Goal: Transaction & Acquisition: Purchase product/service

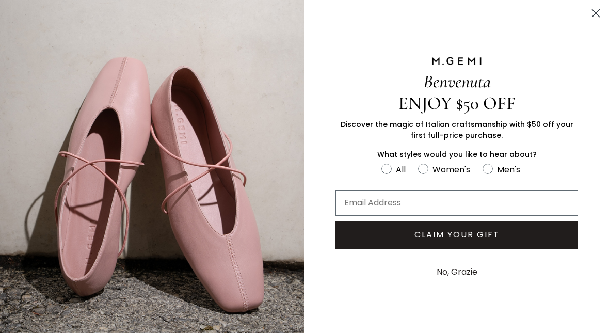
click at [427, 166] on icon "FULLSCREEN Form" at bounding box center [423, 169] width 10 height 10
click at [381, 162] on input "Women's" at bounding box center [381, 162] width 1 height 1
radio input "true"
click at [407, 205] on input "Email Address" at bounding box center [456, 203] width 242 height 26
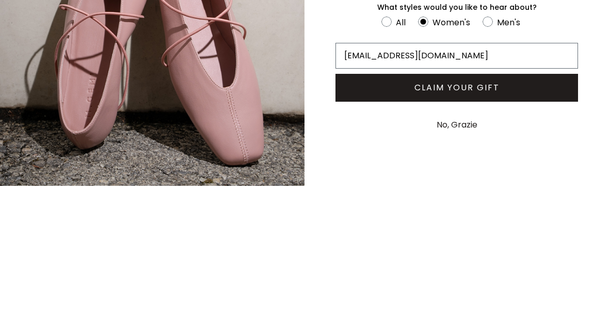
type input "cseymour518@gmail.com"
click at [465, 221] on button "CLAIM YOUR GIFT" at bounding box center [456, 235] width 242 height 28
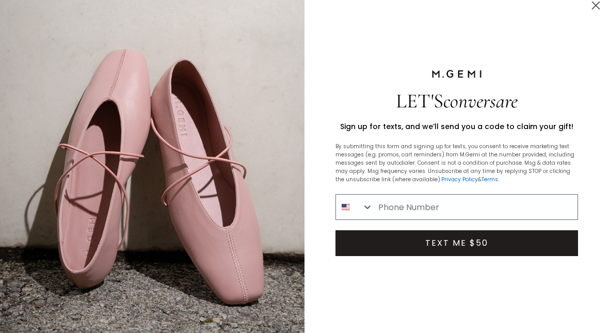
scroll to position [8, 0]
click at [389, 219] on input "Phone Number" at bounding box center [475, 206] width 204 height 25
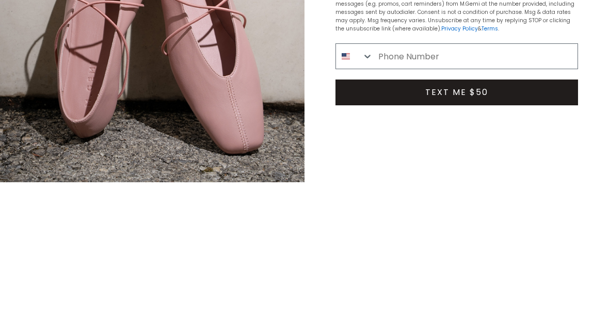
type input "480-518-0826"
click at [478, 230] on button "TEXT ME $50" at bounding box center [456, 243] width 242 height 26
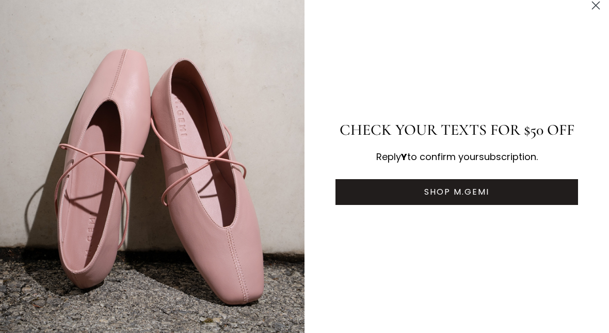
scroll to position [0, 0]
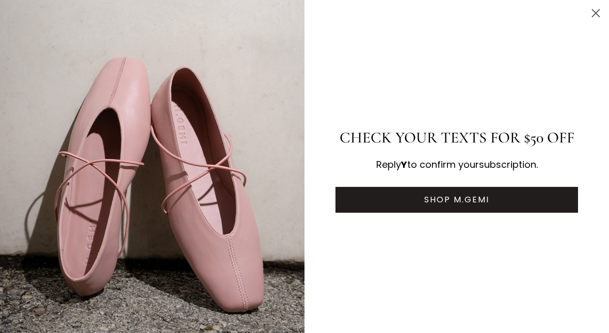
click at [476, 199] on button "SHOP M.GEMI" at bounding box center [456, 200] width 242 height 26
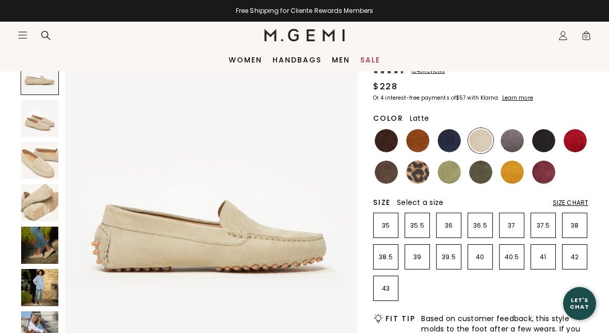
scroll to position [84, 0]
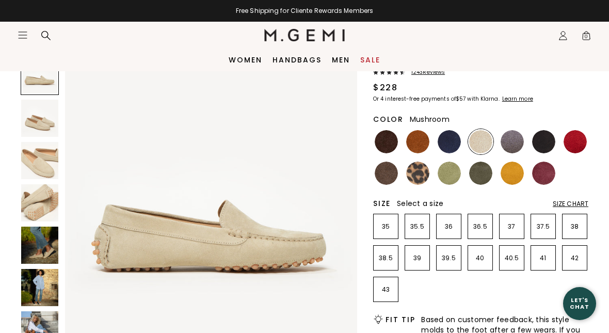
click at [388, 174] on img at bounding box center [385, 172] width 23 height 23
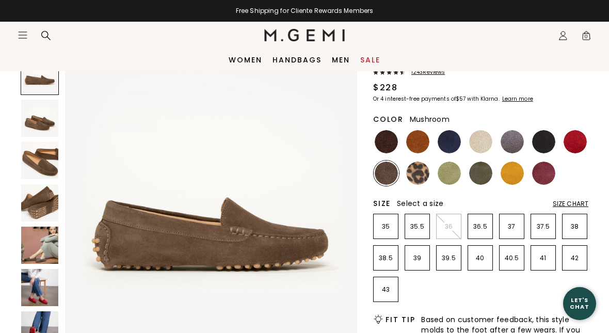
click at [424, 170] on img at bounding box center [417, 172] width 23 height 23
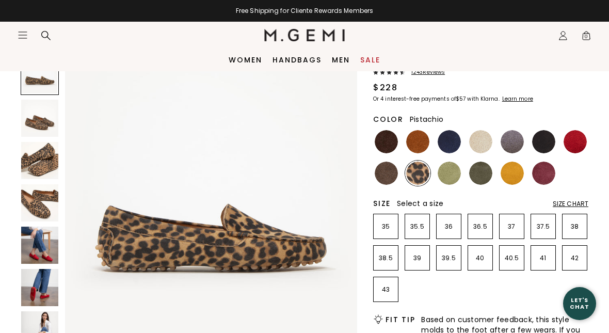
click at [453, 176] on img at bounding box center [448, 172] width 23 height 23
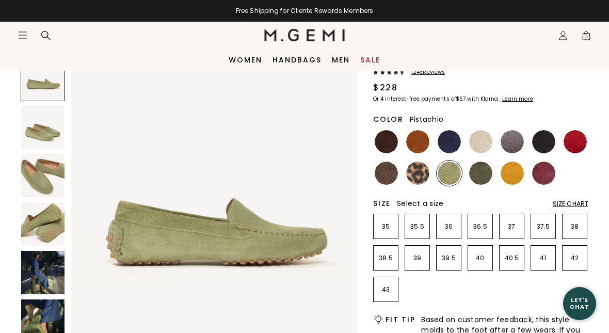
click at [485, 173] on img at bounding box center [480, 172] width 23 height 23
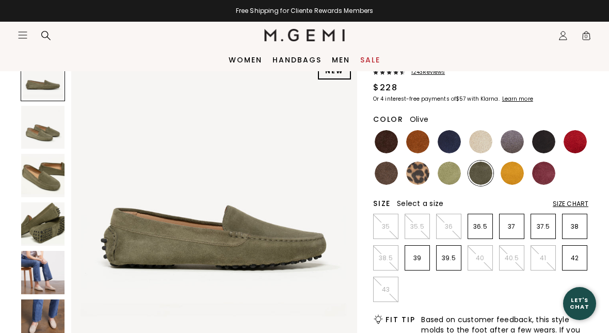
click at [39, 270] on img at bounding box center [42, 272] width 43 height 43
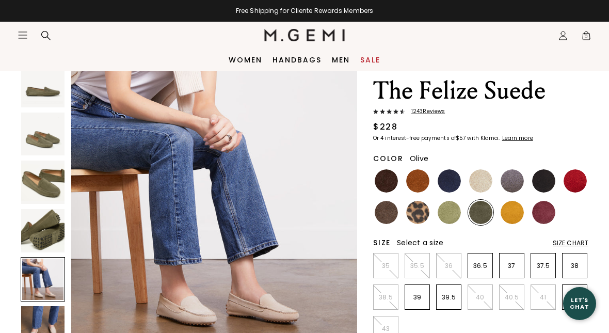
scroll to position [44, 0]
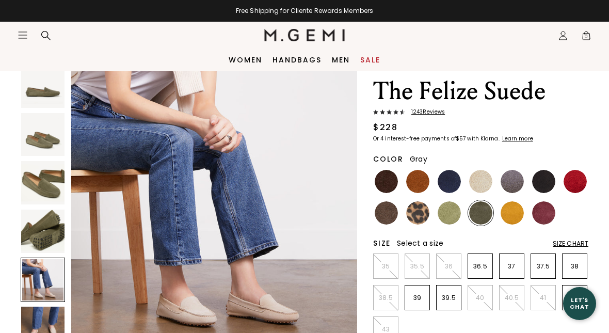
click at [515, 180] on img at bounding box center [511, 181] width 23 height 23
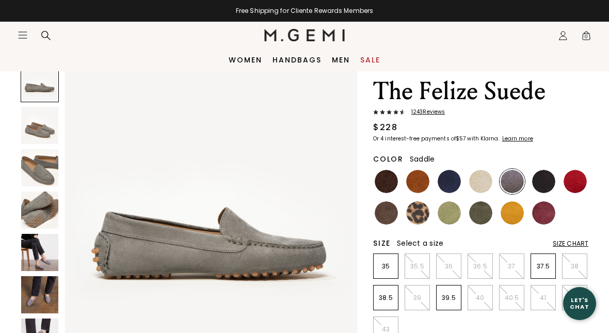
click at [425, 177] on img at bounding box center [417, 181] width 23 height 23
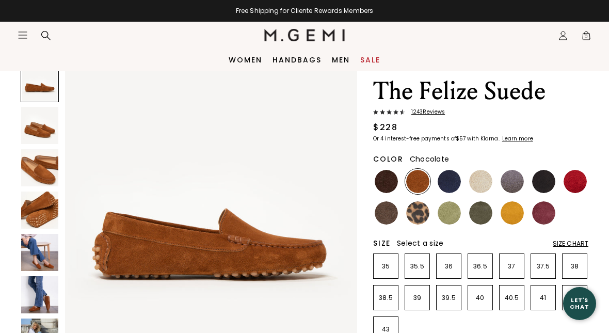
click at [391, 182] on img at bounding box center [385, 181] width 23 height 23
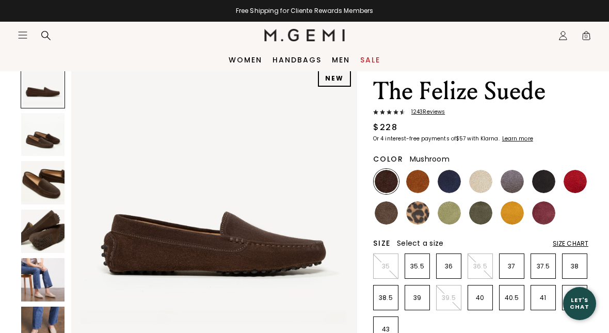
click at [393, 215] on img at bounding box center [385, 212] width 23 height 23
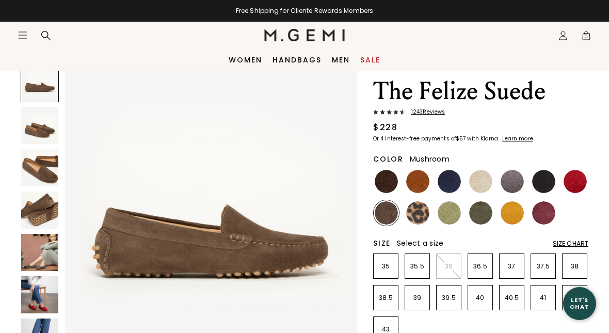
click at [37, 162] on img at bounding box center [39, 167] width 37 height 37
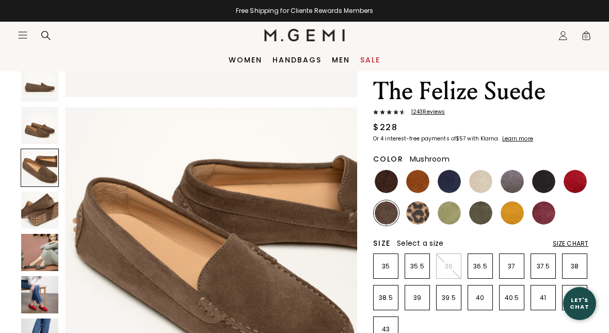
scroll to position [605, 0]
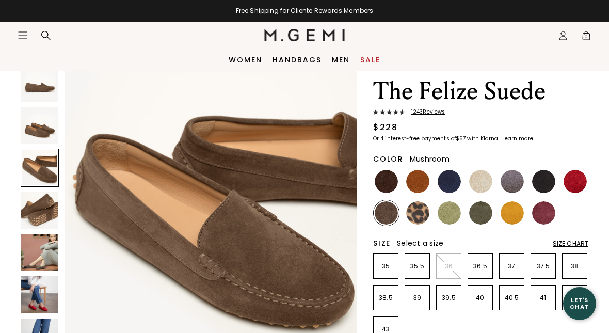
click at [36, 122] on img at bounding box center [39, 125] width 37 height 37
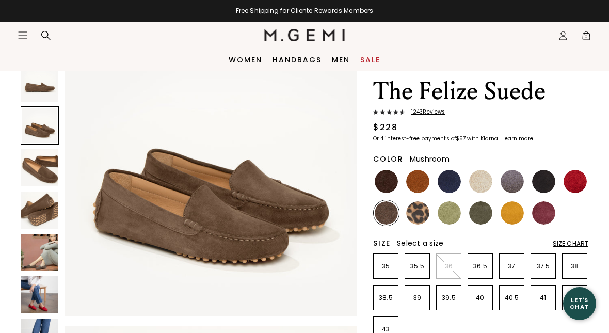
scroll to position [302, 0]
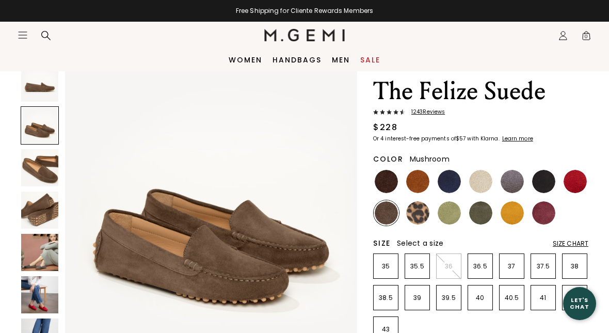
click at [573, 240] on div "Size Chart" at bounding box center [570, 243] width 36 height 8
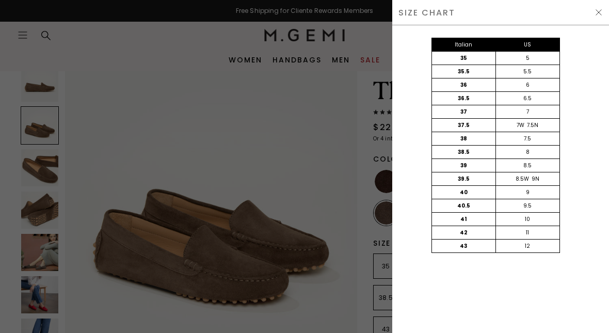
scroll to position [0, 0]
click at [593, 18] on div "SIZE CHART" at bounding box center [500, 12] width 217 height 25
click at [593, 20] on div "SIZE CHART" at bounding box center [500, 12] width 217 height 25
click at [599, 11] on img at bounding box center [598, 12] width 8 height 8
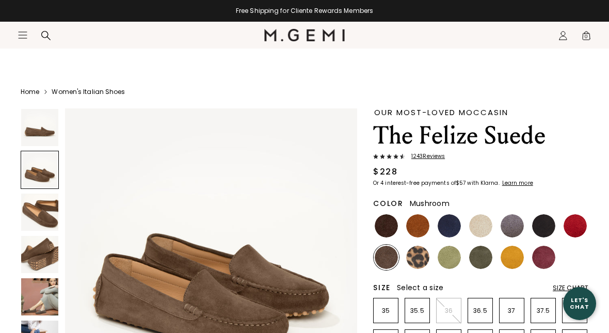
scroll to position [44, 0]
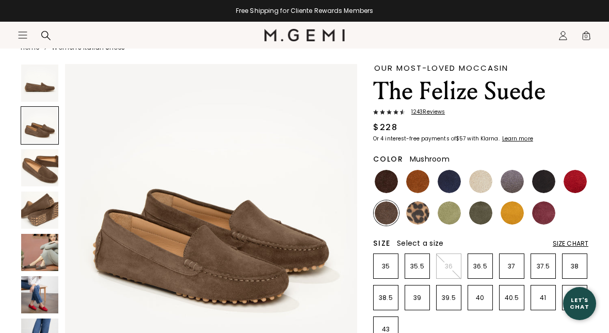
click at [437, 109] on span "1243 Review s" at bounding box center [425, 112] width 40 height 6
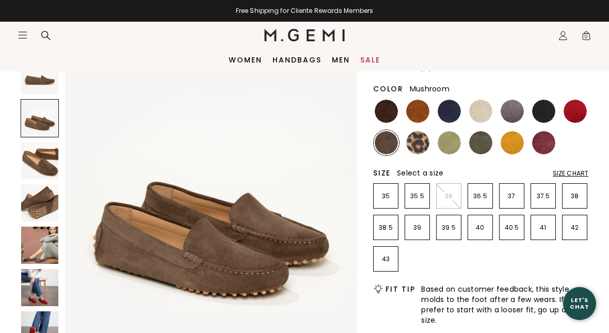
scroll to position [106, 0]
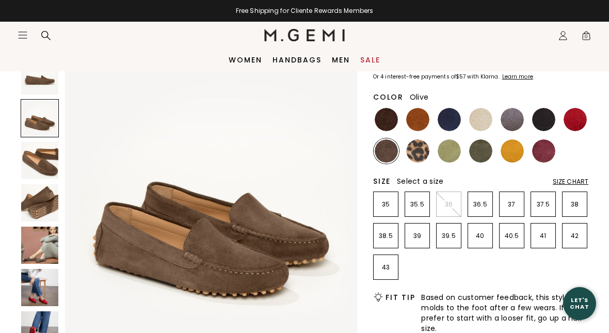
click at [487, 154] on img at bounding box center [480, 150] width 23 height 23
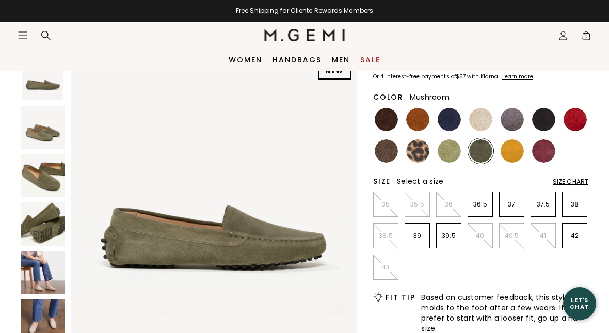
click at [394, 149] on img at bounding box center [385, 150] width 23 height 23
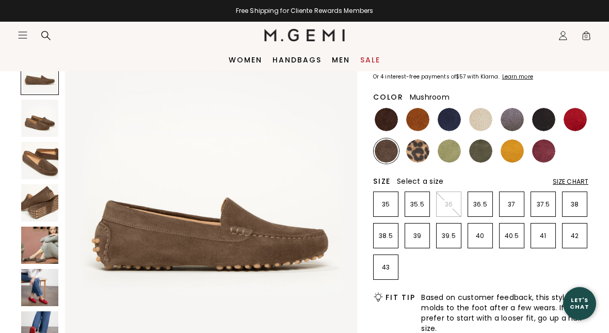
click at [34, 205] on img at bounding box center [39, 202] width 37 height 37
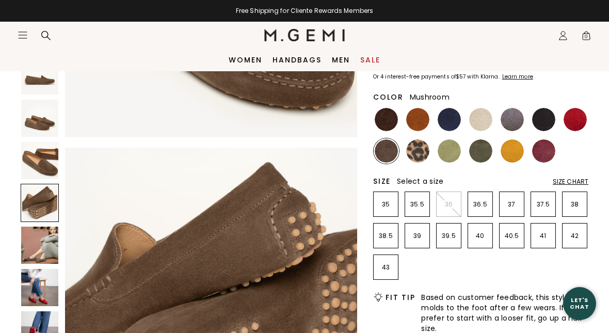
scroll to position [907, 0]
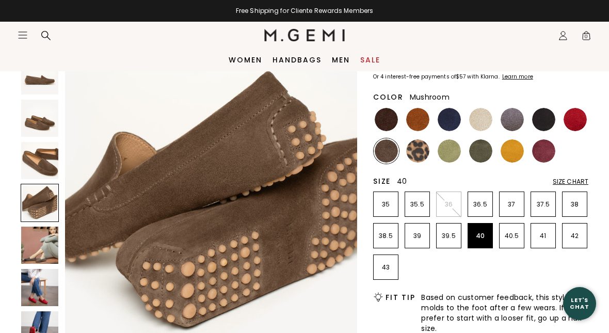
click at [480, 235] on p "40" at bounding box center [480, 236] width 24 height 8
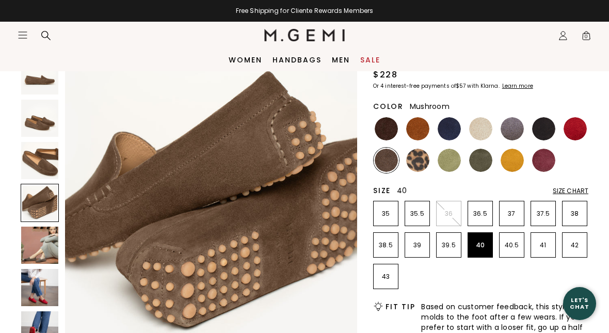
scroll to position [95, 0]
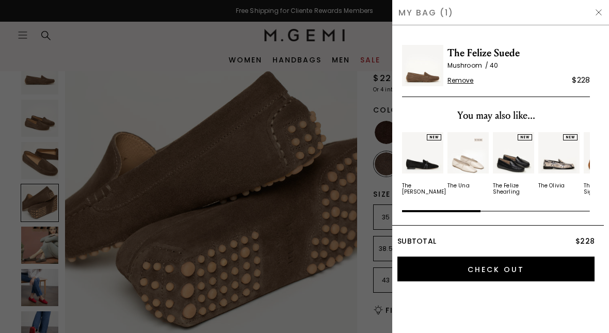
scroll to position [0, 0]
click at [599, 14] on img at bounding box center [598, 12] width 8 height 8
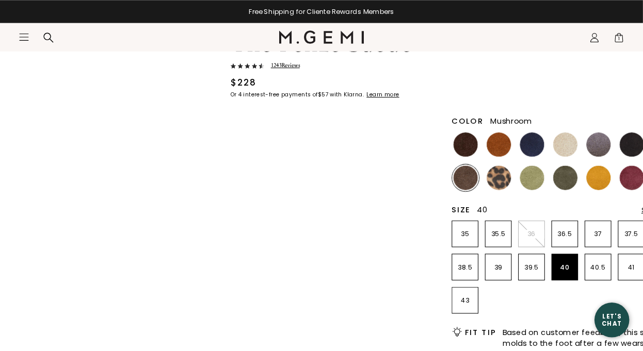
scroll to position [37, 0]
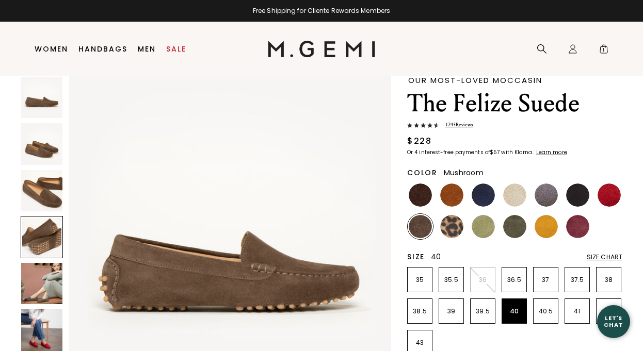
click at [601, 52] on span "1" at bounding box center [603, 51] width 10 height 10
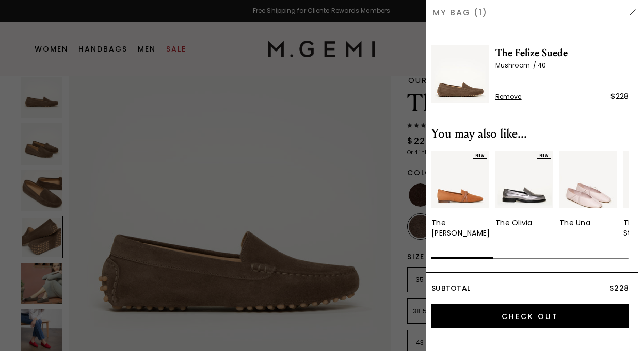
scroll to position [0, 0]
click at [544, 315] on input "Check Out" at bounding box center [529, 316] width 197 height 25
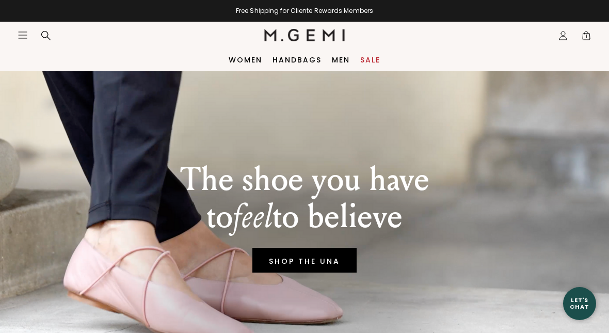
click at [567, 37] on icon "Icons/20x20/profile@2x" at bounding box center [563, 35] width 10 height 10
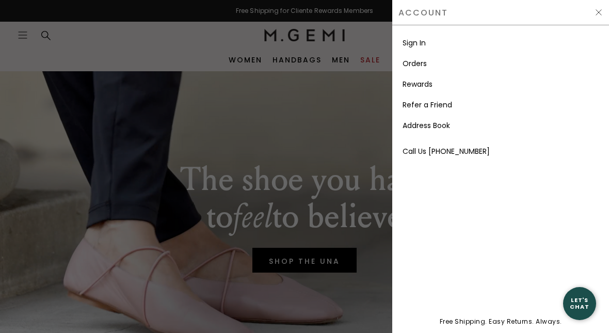
click at [598, 13] on img at bounding box center [598, 12] width 8 height 8
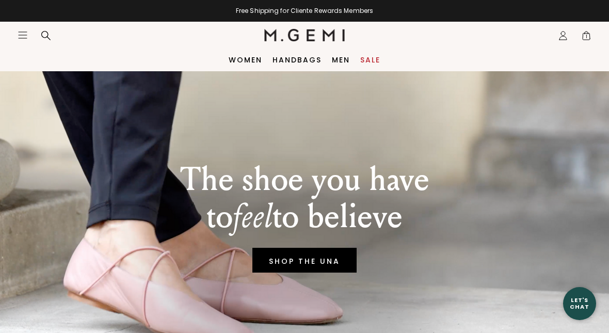
click at [30, 32] on div "Icons/20x20/hamburger@2x" at bounding box center [37, 34] width 39 height 11
click at [26, 40] on icon "Icons/20x20/hamburger@2x" at bounding box center [23, 35] width 10 height 10
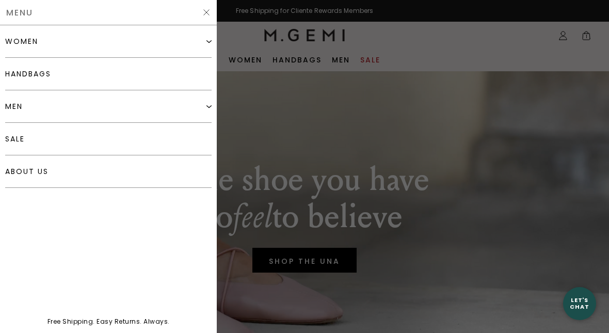
click at [134, 169] on link "about us" at bounding box center [108, 171] width 206 height 32
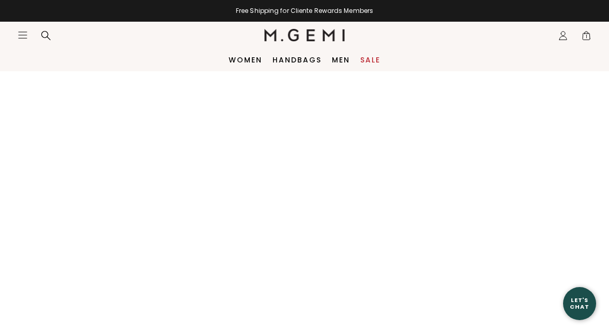
click at [564, 39] on icon "Icons/20x20/profile@2x" at bounding box center [563, 35] width 10 height 10
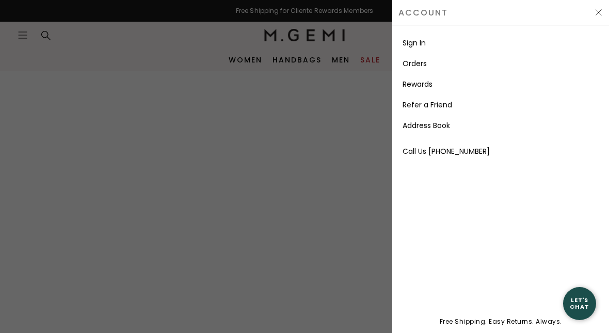
click at [415, 47] on link "Sign In" at bounding box center [413, 43] width 23 height 10
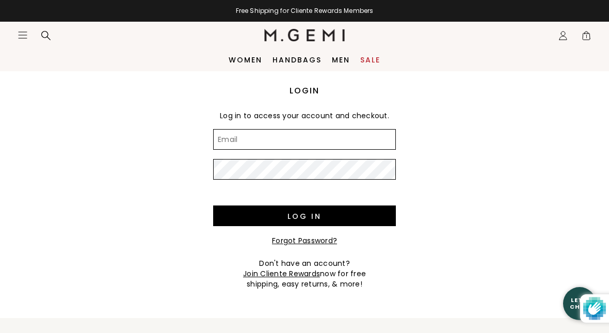
click at [298, 274] on link "Join Cliente Rewards" at bounding box center [281, 273] width 77 height 10
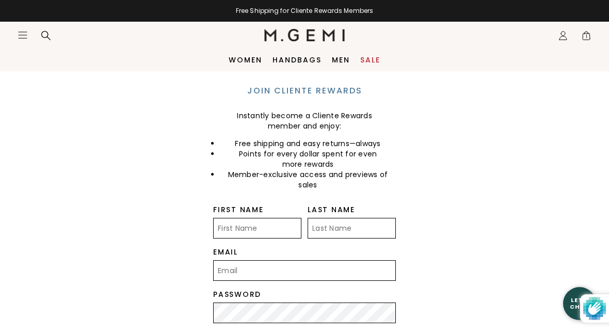
click at [264, 224] on input "First Name" at bounding box center [257, 228] width 88 height 21
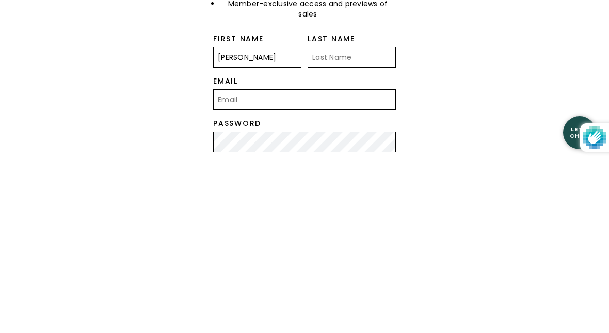
type input "[PERSON_NAME]"
click at [360, 218] on input "Last Name" at bounding box center [351, 228] width 88 height 21
type input "[PERSON_NAME]"
click at [330, 260] on input "Email" at bounding box center [304, 270] width 183 height 21
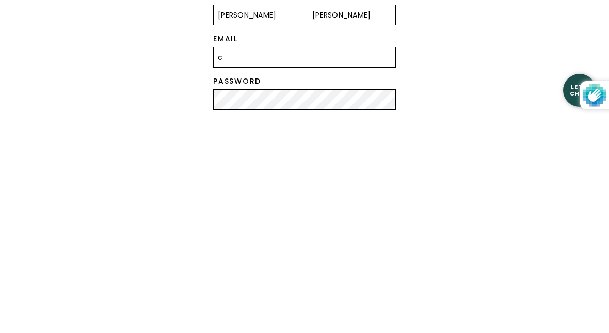
type input "cs"
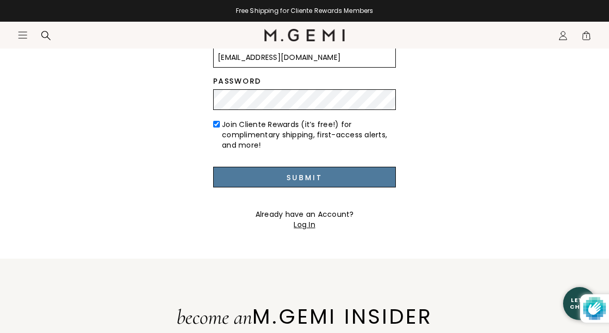
type input "[EMAIL_ADDRESS][DOMAIN_NAME]"
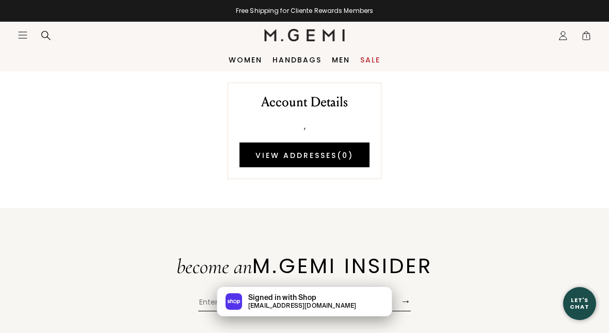
click at [317, 160] on link "View Addresses ( 0 )" at bounding box center [304, 154] width 130 height 25
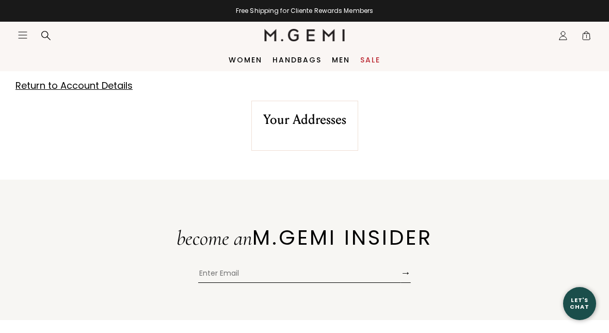
click at [304, 126] on h2 "Your Addresses" at bounding box center [304, 119] width 83 height 15
click at [92, 86] on link "Return to Account Details" at bounding box center [73, 85] width 117 height 13
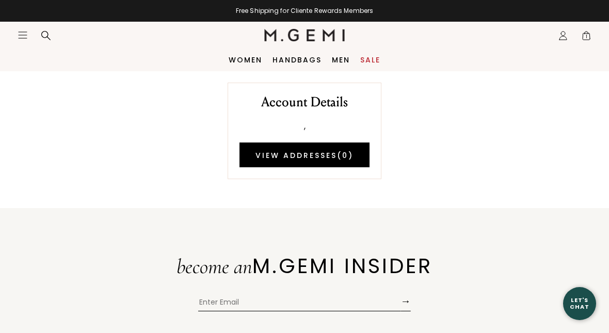
click at [565, 36] on icon "Icons/20x20/profile@2x" at bounding box center [563, 35] width 10 height 10
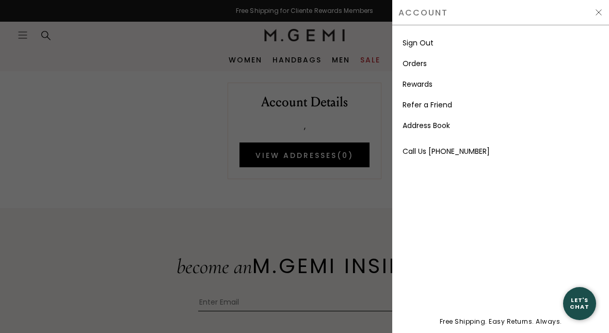
click at [433, 126] on link "Address Book" at bounding box center [425, 125] width 47 height 10
click at [428, 124] on link "Address Book" at bounding box center [425, 125] width 47 height 10
click at [361, 217] on div at bounding box center [304, 166] width 609 height 333
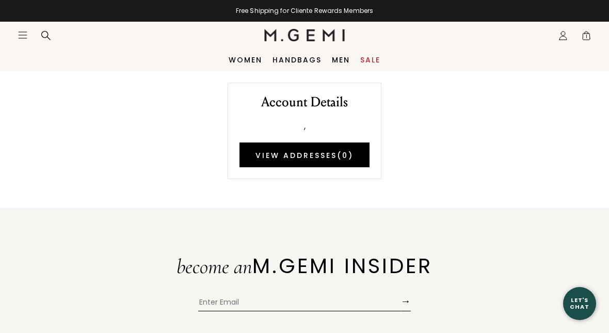
click at [343, 155] on link "View Addresses ( 0 )" at bounding box center [304, 154] width 130 height 25
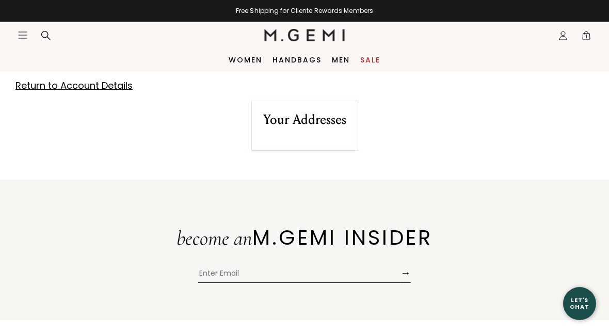
click at [325, 140] on div "Your Addresses" at bounding box center [304, 126] width 107 height 50
click at [302, 139] on div "Your Addresses" at bounding box center [304, 126] width 107 height 50
click at [300, 133] on div "Your Addresses" at bounding box center [304, 126] width 107 height 50
click at [97, 88] on link "Return to Account Details" at bounding box center [73, 85] width 117 height 13
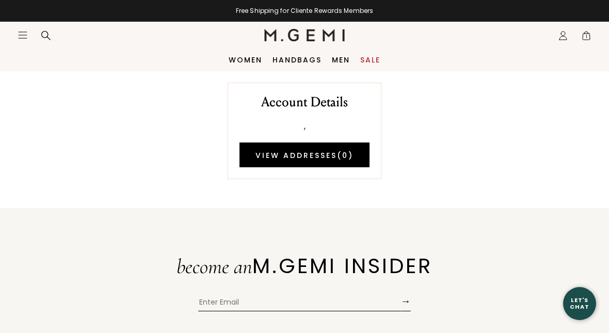
click at [564, 37] on icon "Icons/20x20/profile@2x" at bounding box center [563, 35] width 10 height 10
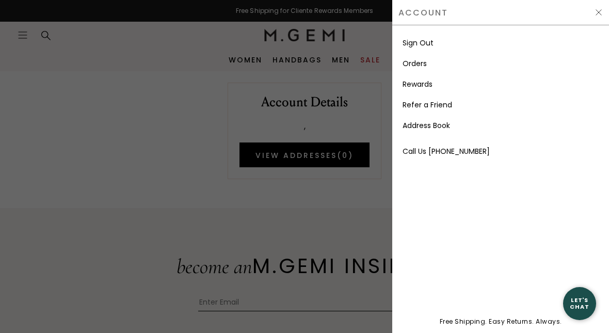
click at [423, 61] on link "Orders" at bounding box center [414, 63] width 24 height 10
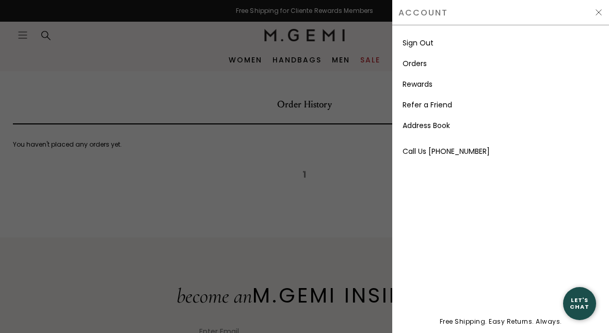
click at [427, 82] on link "Rewards" at bounding box center [417, 84] width 30 height 10
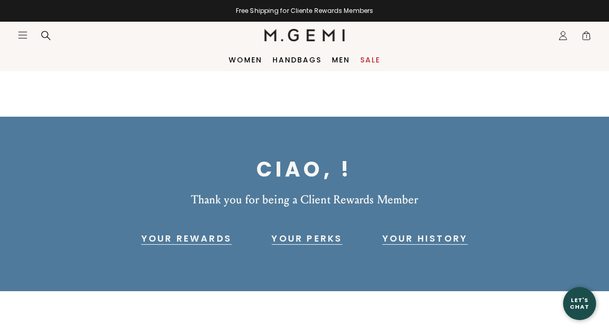
click at [564, 36] on icon "Icons/20x20/profile@2x" at bounding box center [563, 35] width 10 height 10
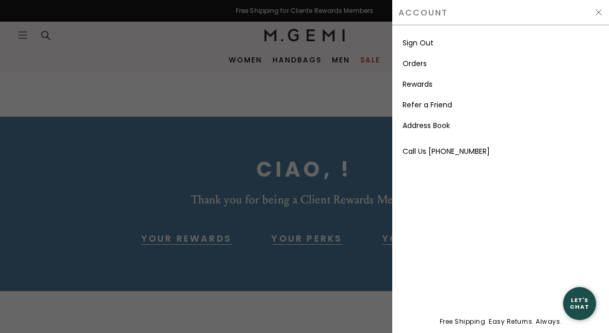
click at [433, 125] on link "Address Book" at bounding box center [425, 125] width 47 height 10
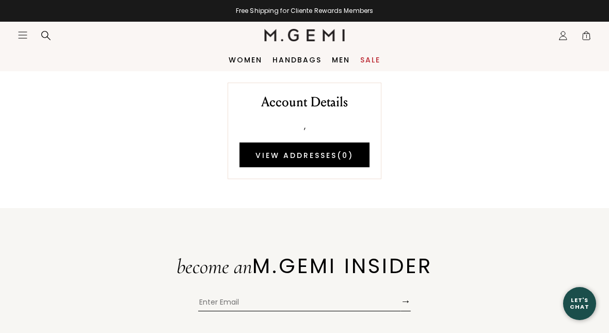
click at [328, 150] on link "View Addresses ( 0 )" at bounding box center [304, 154] width 130 height 25
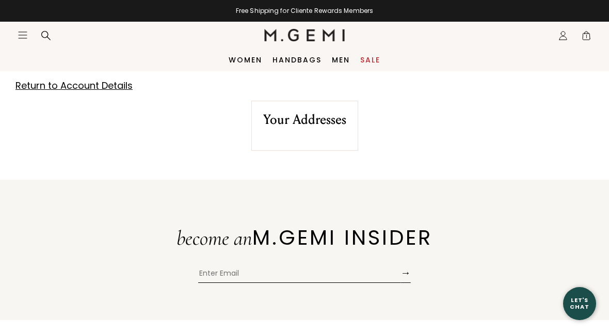
click at [324, 132] on div "Your Addresses" at bounding box center [304, 126] width 107 height 50
click at [323, 133] on div "Your Addresses" at bounding box center [304, 126] width 107 height 50
click at [590, 35] on span "1" at bounding box center [586, 37] width 10 height 10
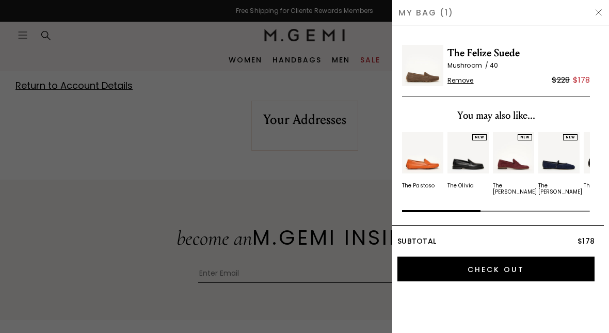
click at [513, 265] on input "Check Out" at bounding box center [495, 268] width 197 height 25
